Goal: Information Seeking & Learning: Learn about a topic

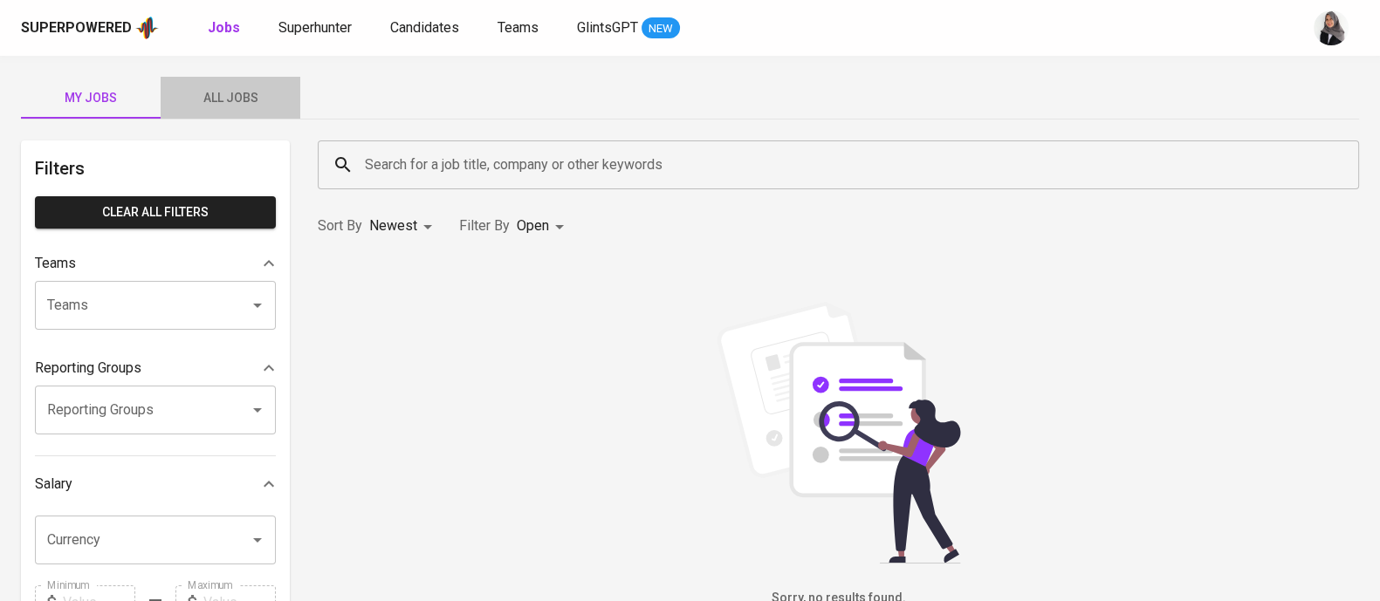
click at [233, 98] on span "All Jobs" at bounding box center [230, 98] width 119 height 22
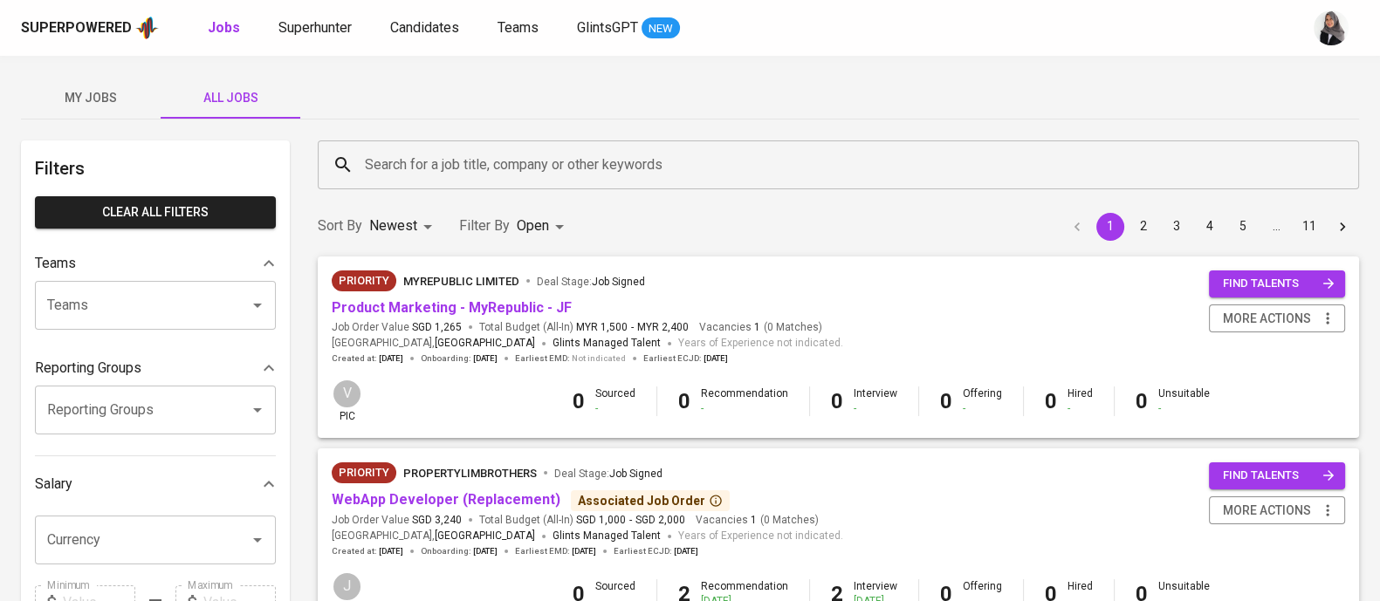
click at [516, 175] on input "Search for a job title, company or other keywords" at bounding box center [842, 164] width 964 height 33
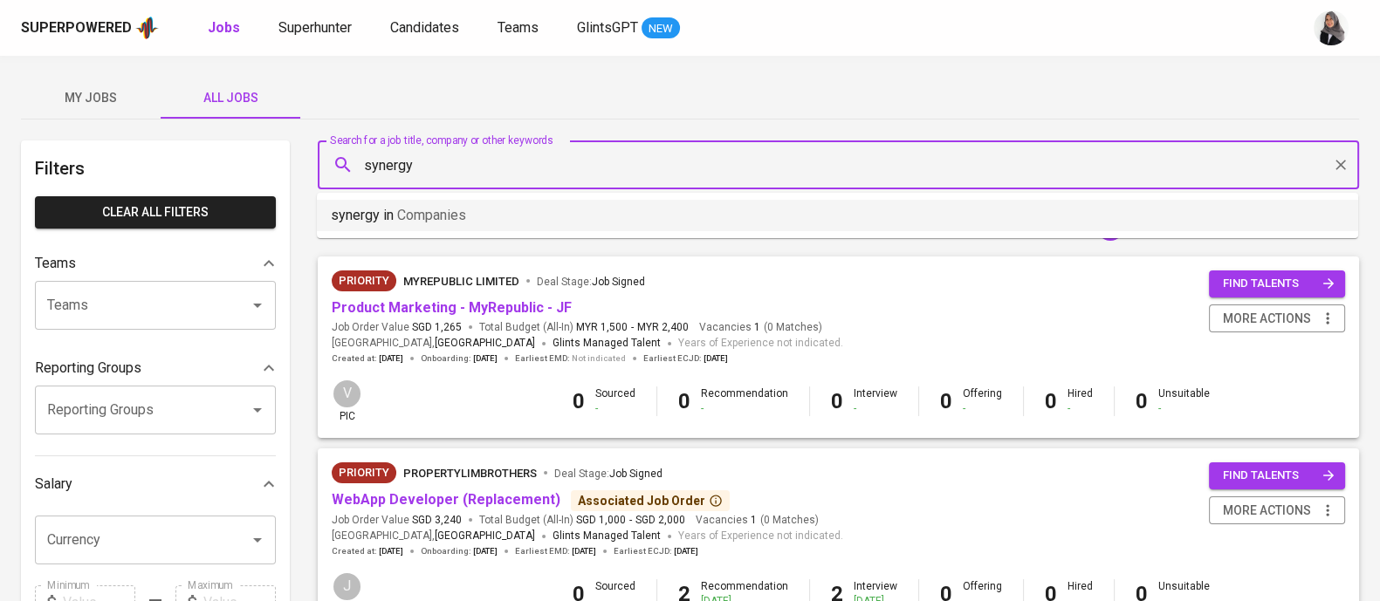
click at [546, 214] on li "synergy in Companies" at bounding box center [837, 215] width 1041 height 31
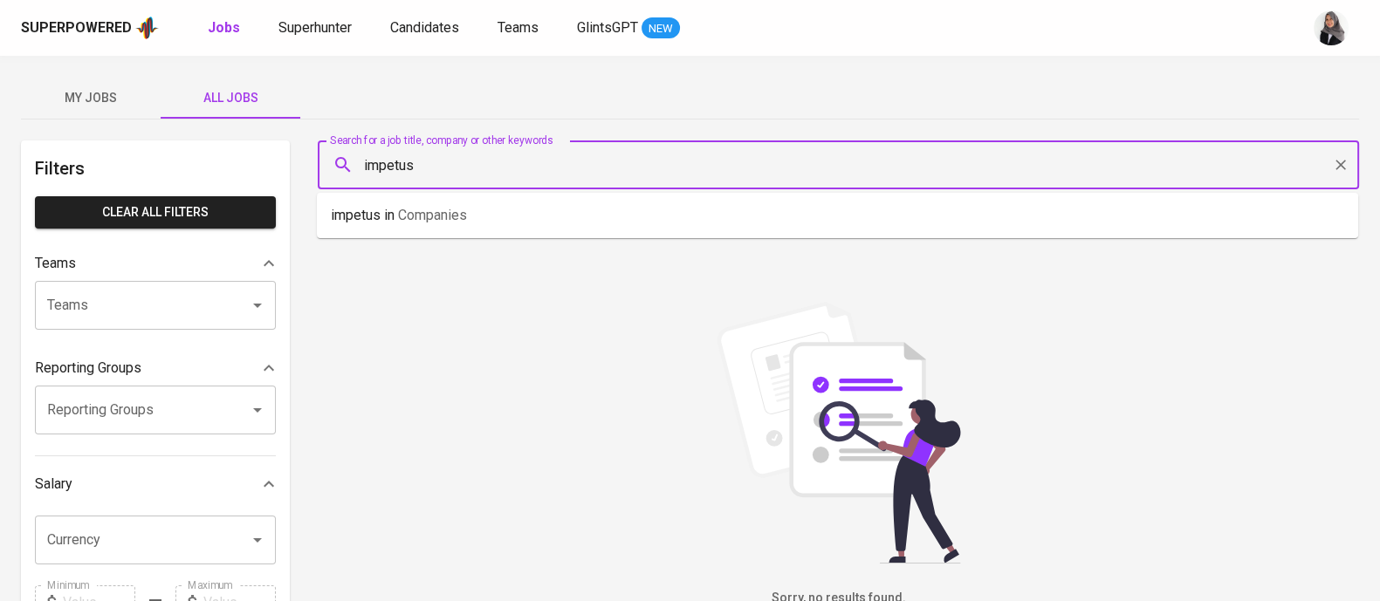
type input "impetus"
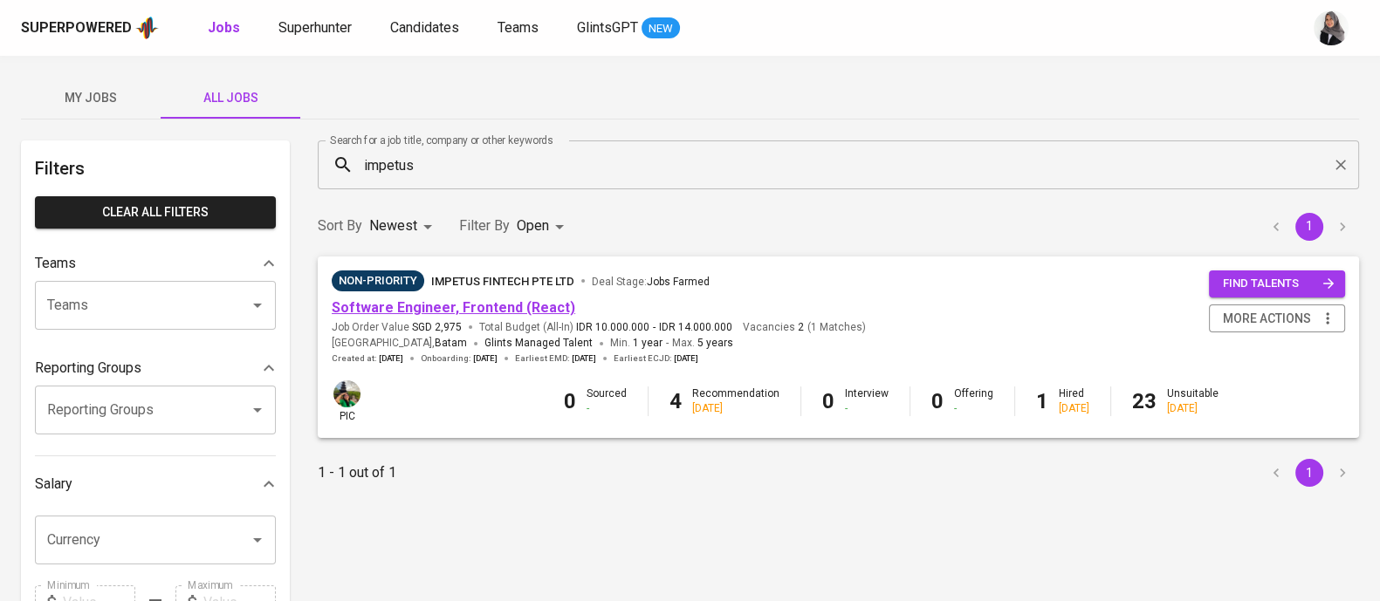
click at [492, 303] on link "Software Engineer, Frontend (React)" at bounding box center [453, 307] width 243 height 17
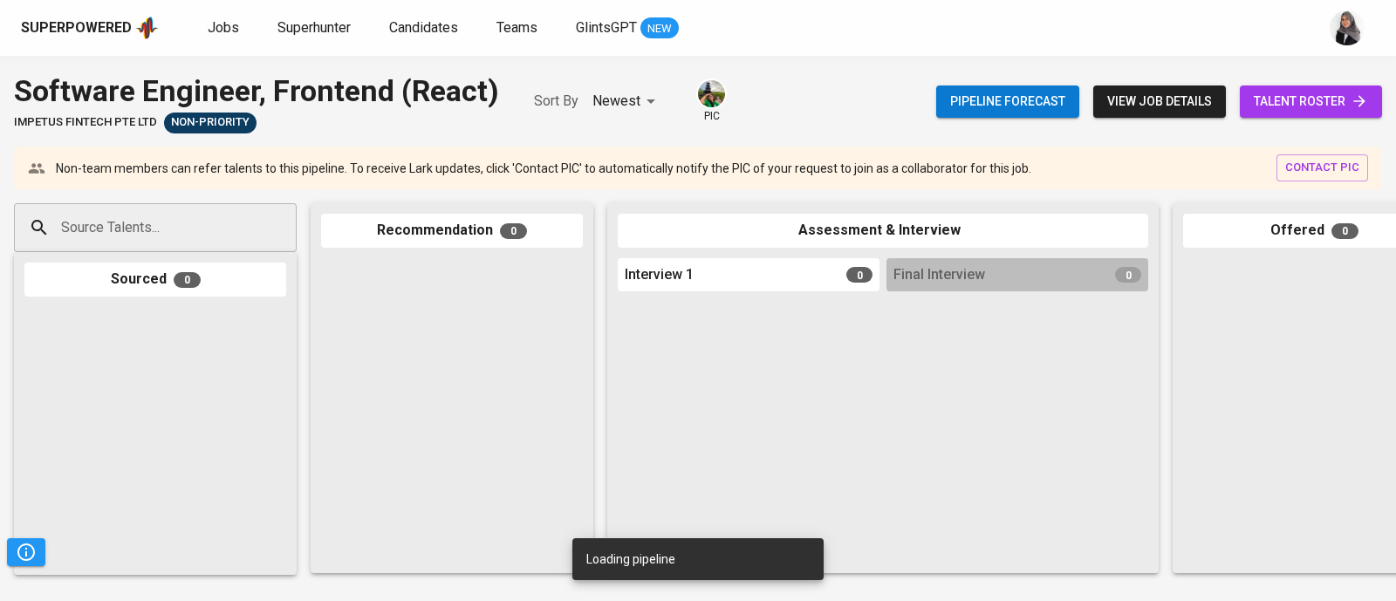
click at [1245, 101] on link "talent roster" at bounding box center [1311, 102] width 142 height 32
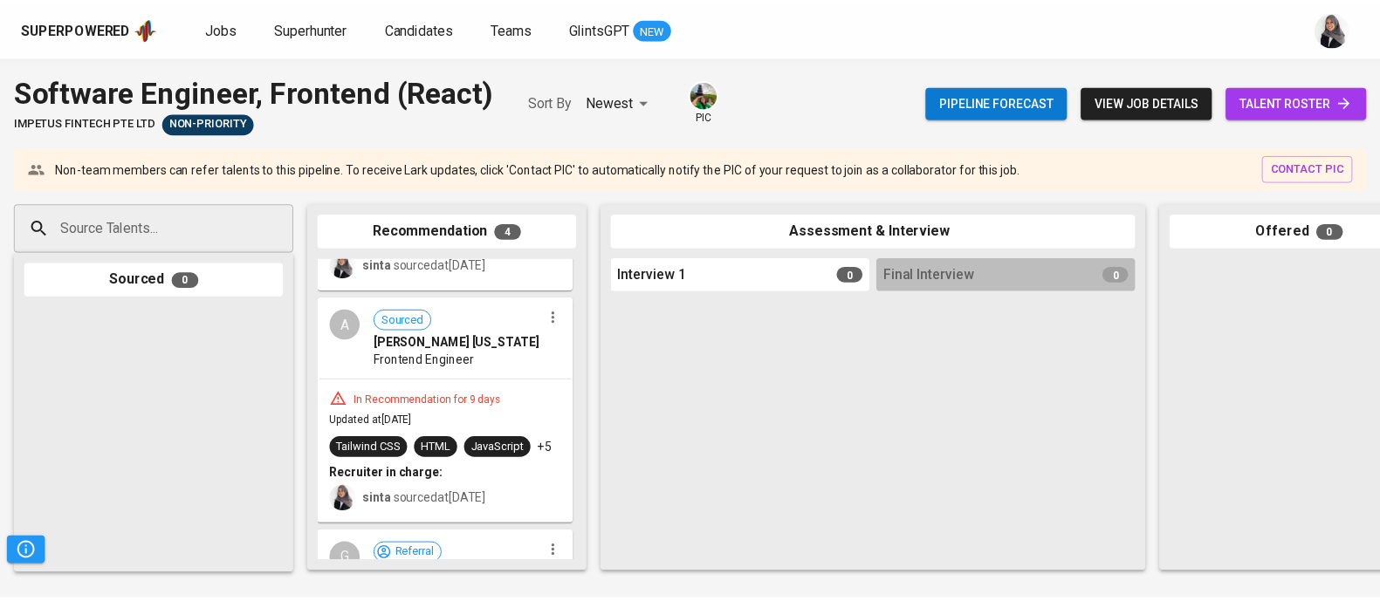
scroll to position [626, 0]
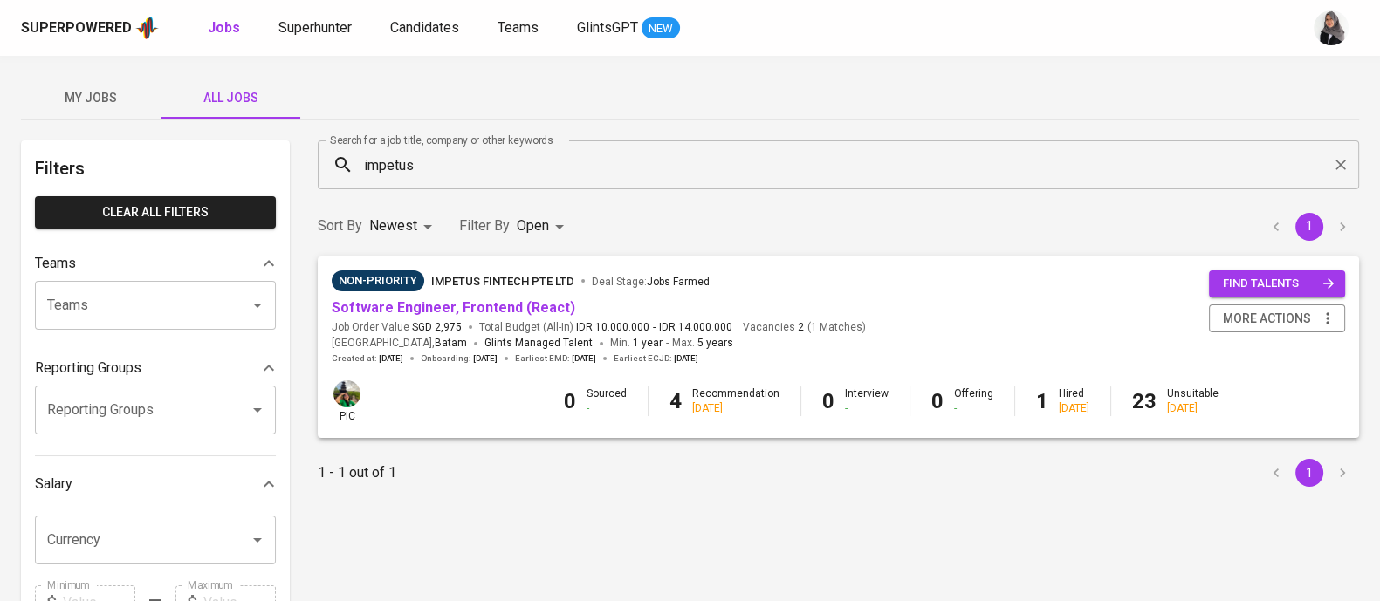
click at [899, 41] on div "Superpowered Jobs Superhunter Candidates Teams GlintsGPT NEW" at bounding box center [690, 28] width 1380 height 56
click at [929, 39] on div "Superpowered Jobs Superhunter Candidates Teams GlintsGPT NEW" at bounding box center [662, 28] width 1282 height 26
click at [875, 106] on div "My Jobs All Jobs" at bounding box center [690, 98] width 1338 height 42
click at [884, 96] on div "My Jobs All Jobs" at bounding box center [690, 98] width 1338 height 42
click at [920, 80] on div "My Jobs All Jobs" at bounding box center [690, 98] width 1338 height 42
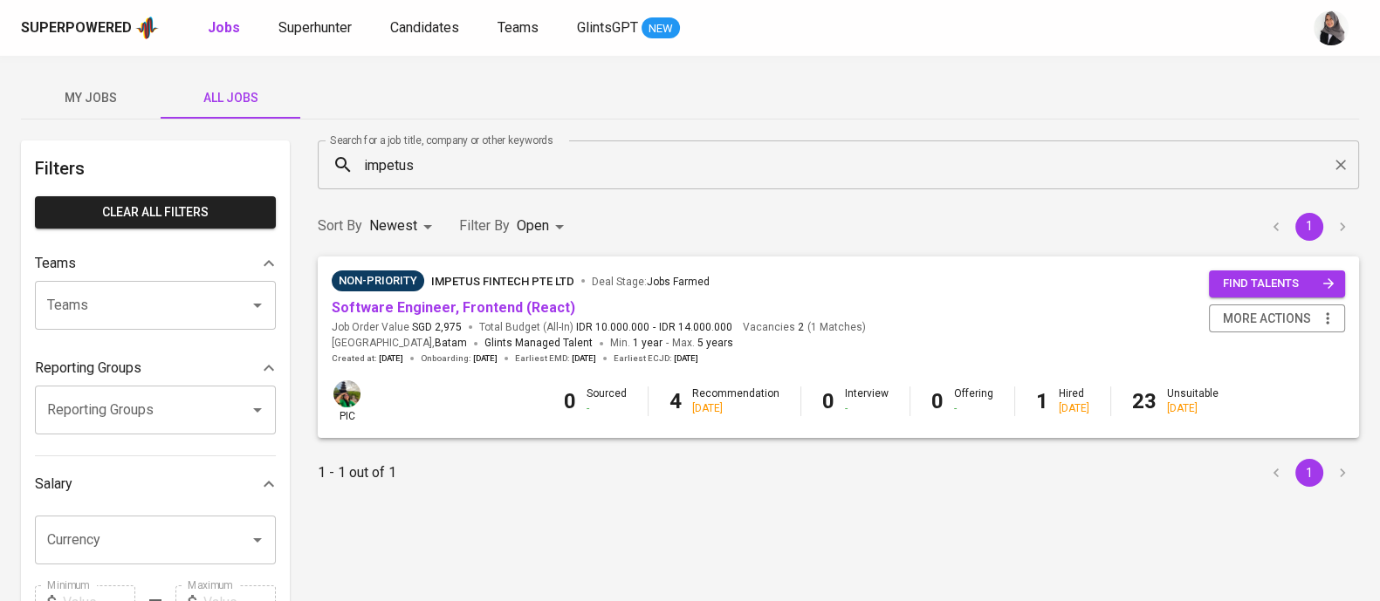
click at [969, 77] on div "My Jobs All Jobs" at bounding box center [690, 98] width 1338 height 42
click at [1013, 78] on div "My Jobs All Jobs" at bounding box center [690, 98] width 1338 height 42
click at [1331, 86] on div "My Jobs All Jobs" at bounding box center [690, 98] width 1338 height 42
click at [983, 73] on div "My Jobs All Jobs Filters Clear All filters Teams Teams Teams Reporting Groups R…" at bounding box center [690, 601] width 1380 height 1090
